Goal: Find contact information: Find contact information

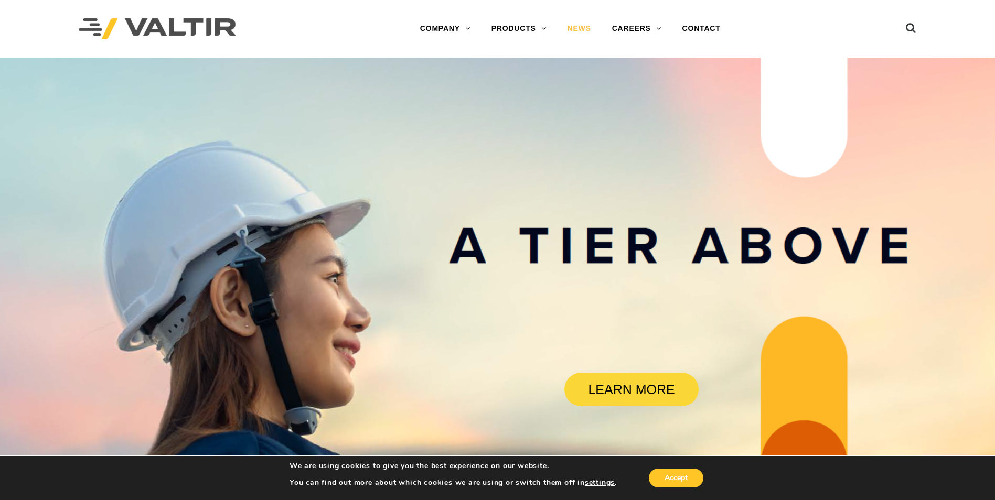
click at [582, 30] on link "NEWS" at bounding box center [579, 28] width 45 height 21
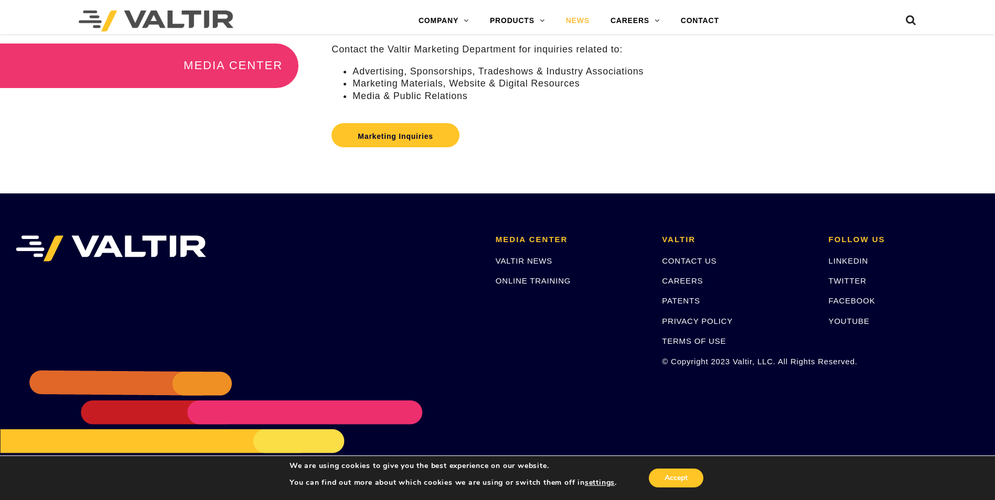
scroll to position [305, 0]
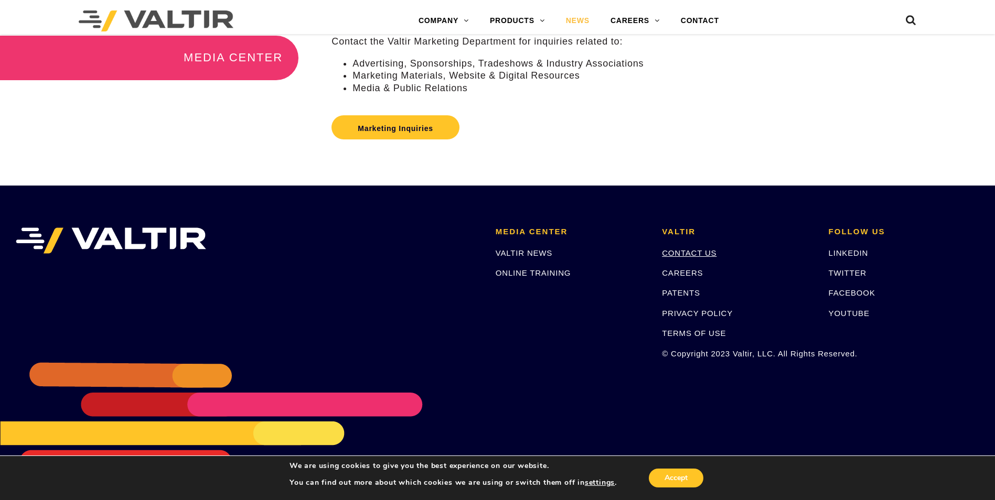
click at [708, 250] on link "CONTACT US" at bounding box center [689, 253] width 55 height 9
